Goal: Information Seeking & Learning: Learn about a topic

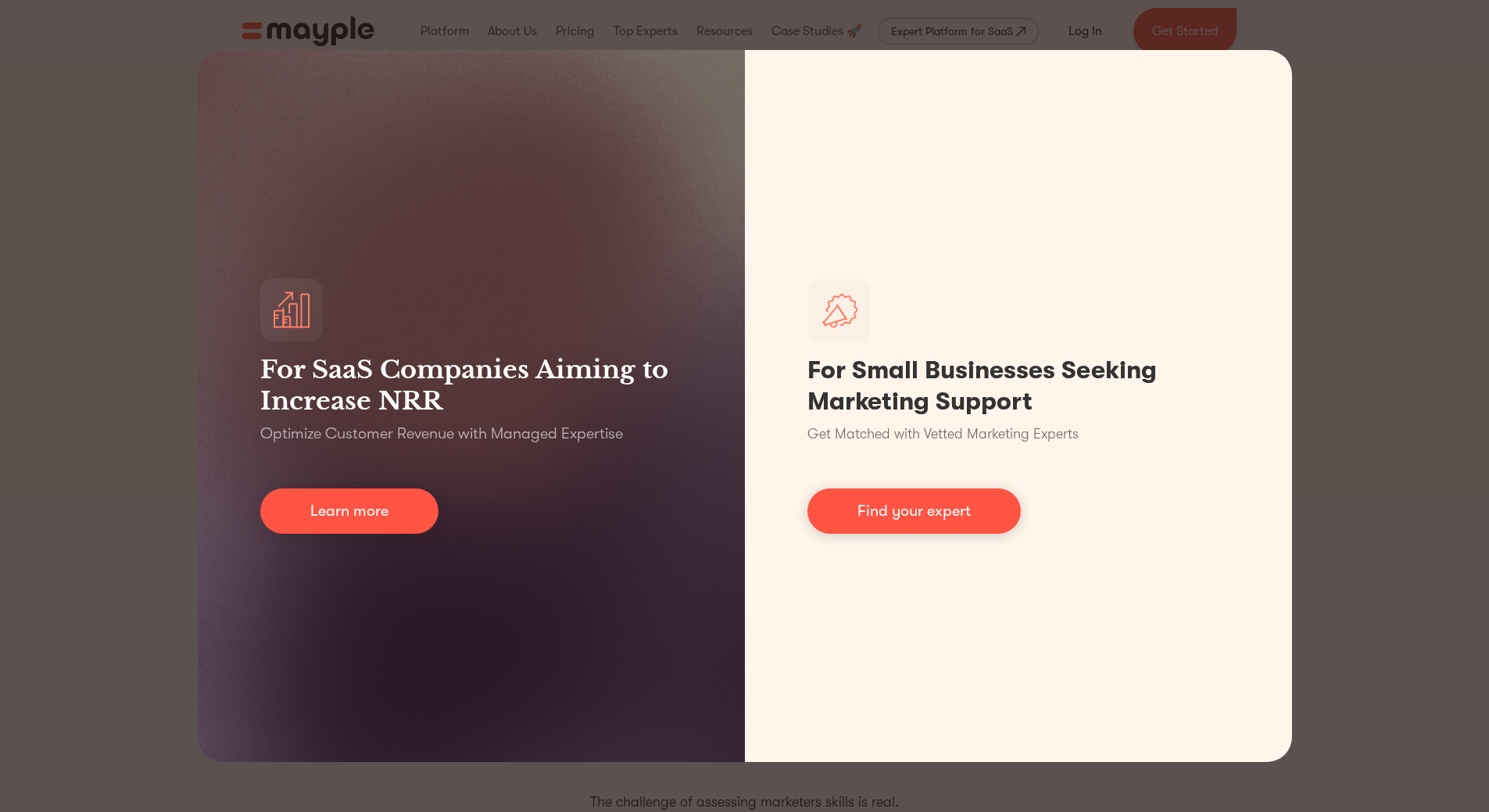
click at [1378, 163] on div "For SaaS Companies Aiming to Increase NRR Optimize Customer Revenue with Manage…" at bounding box center [744, 406] width 1489 height 812
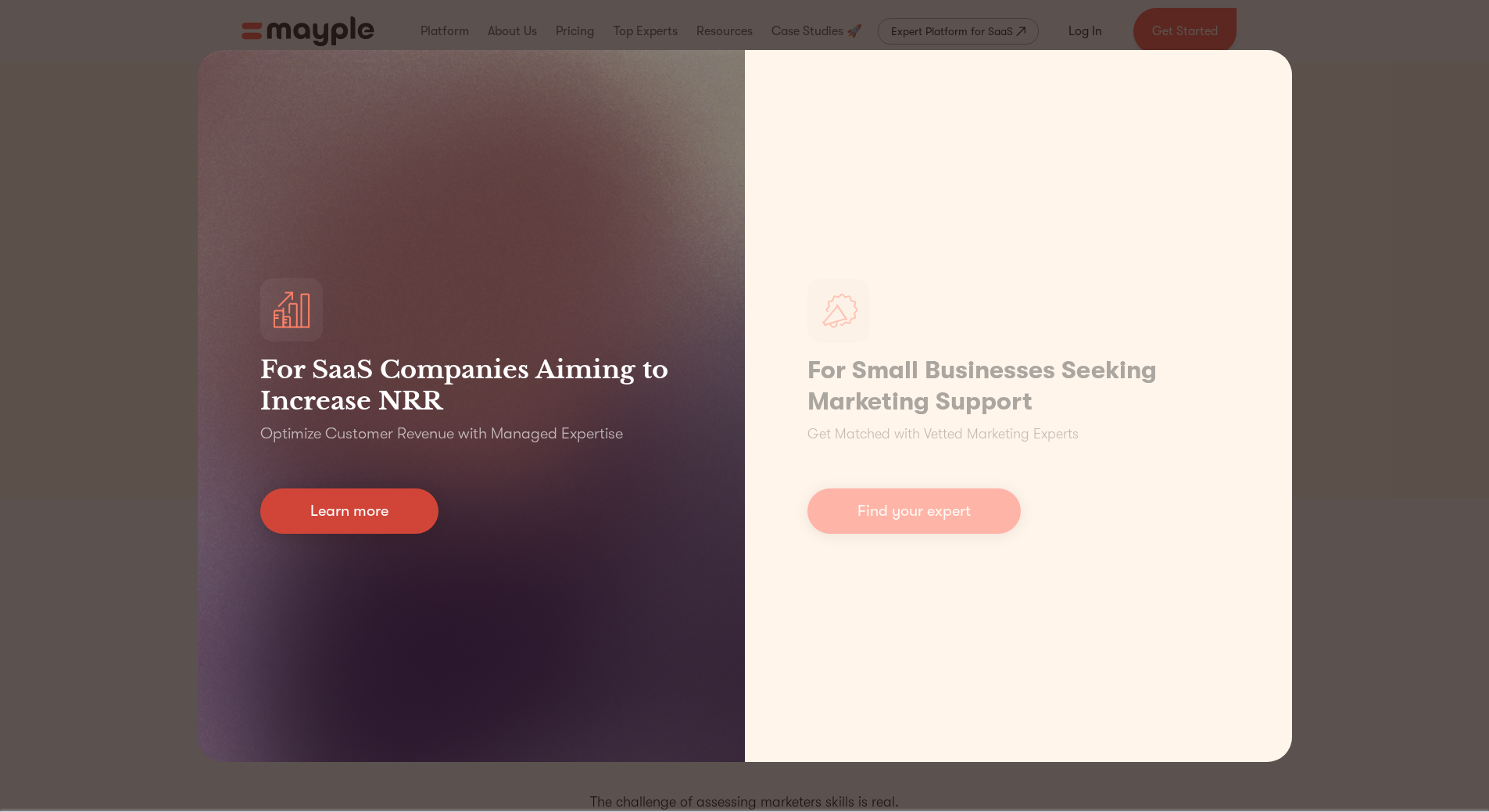
click at [389, 515] on link "Learn more" at bounding box center [350, 511] width 178 height 45
